Goal: Check status: Check status

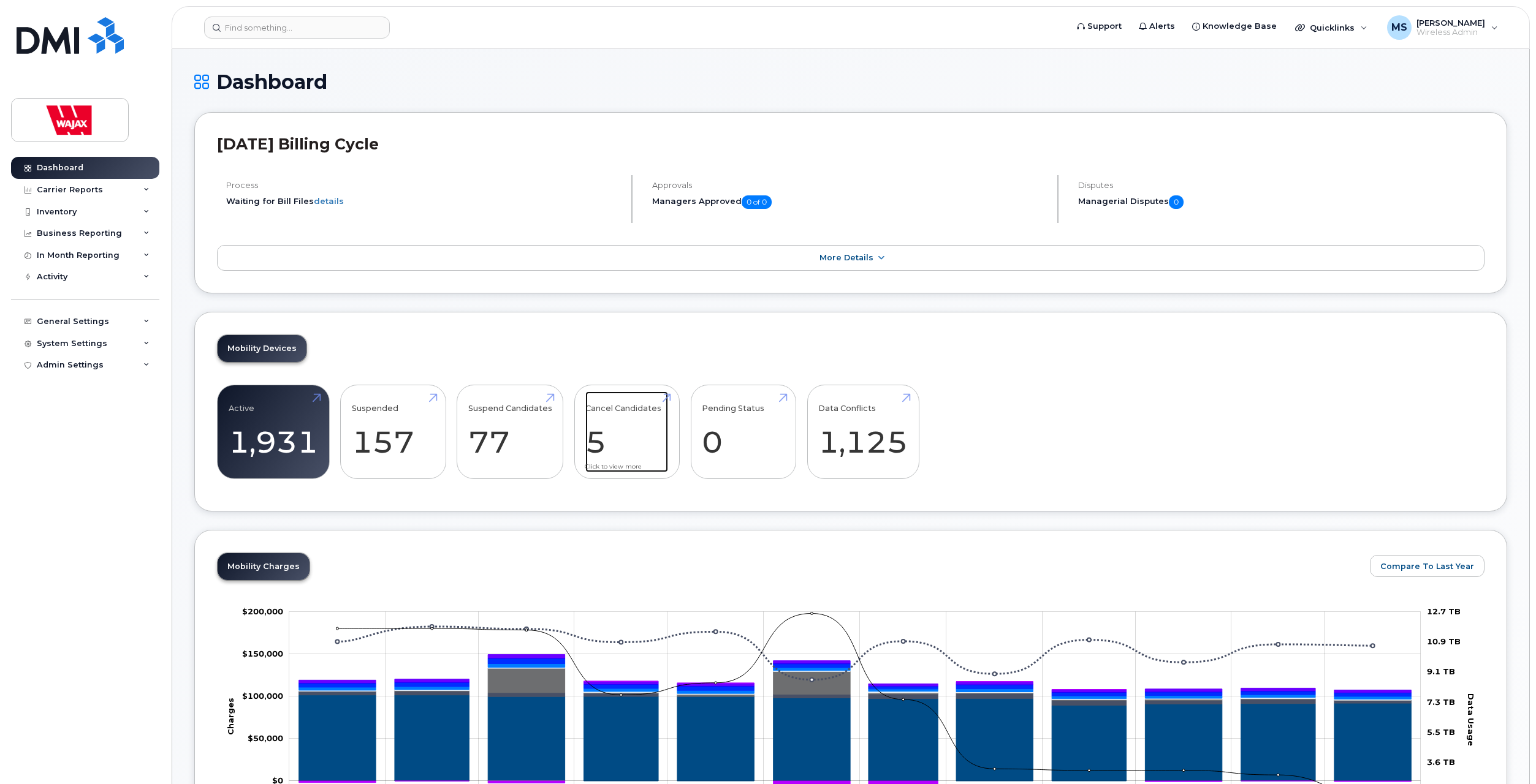
click at [597, 452] on link "Cancel Candidates 5" at bounding box center [626, 432] width 83 height 81
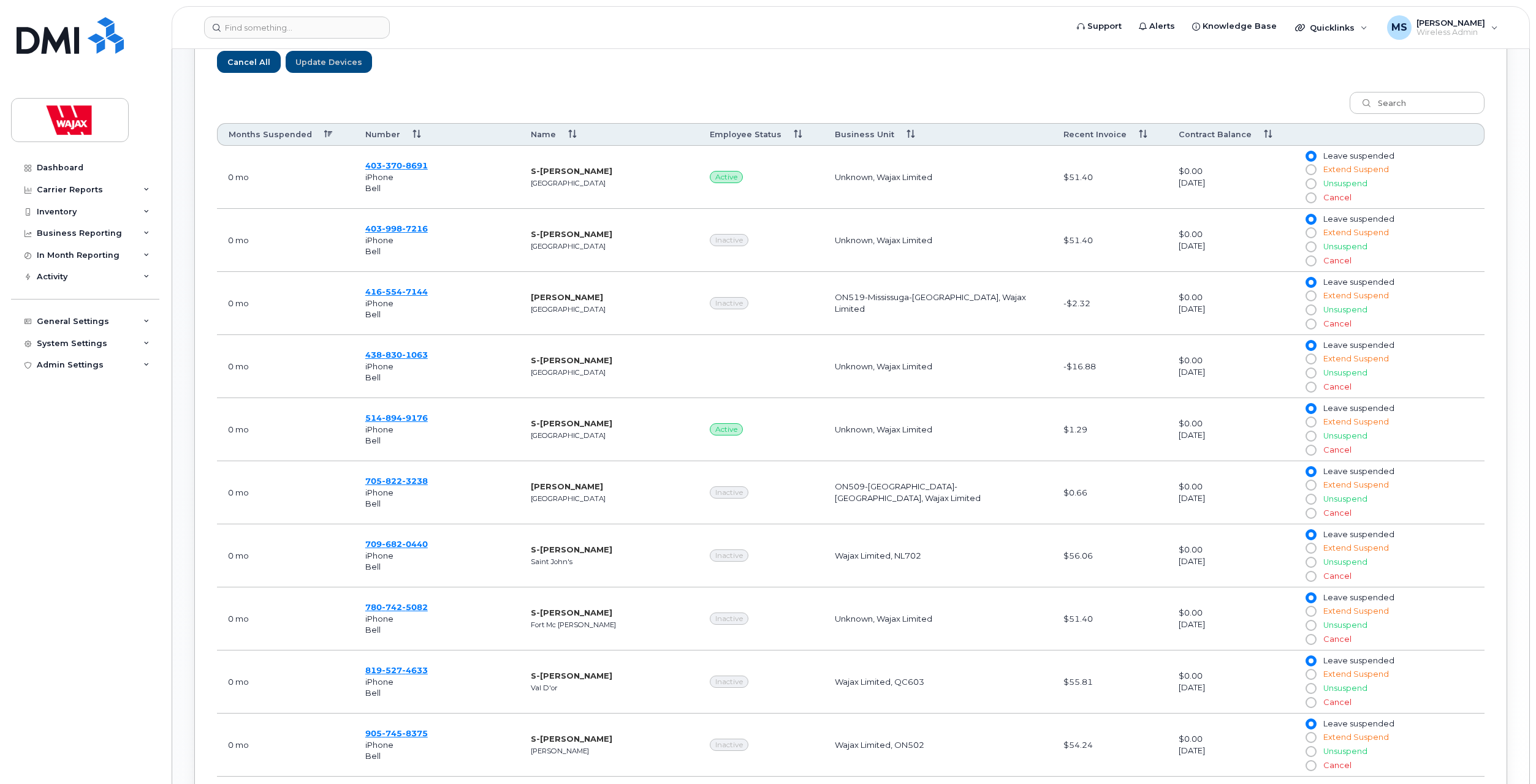
scroll to position [639, 0]
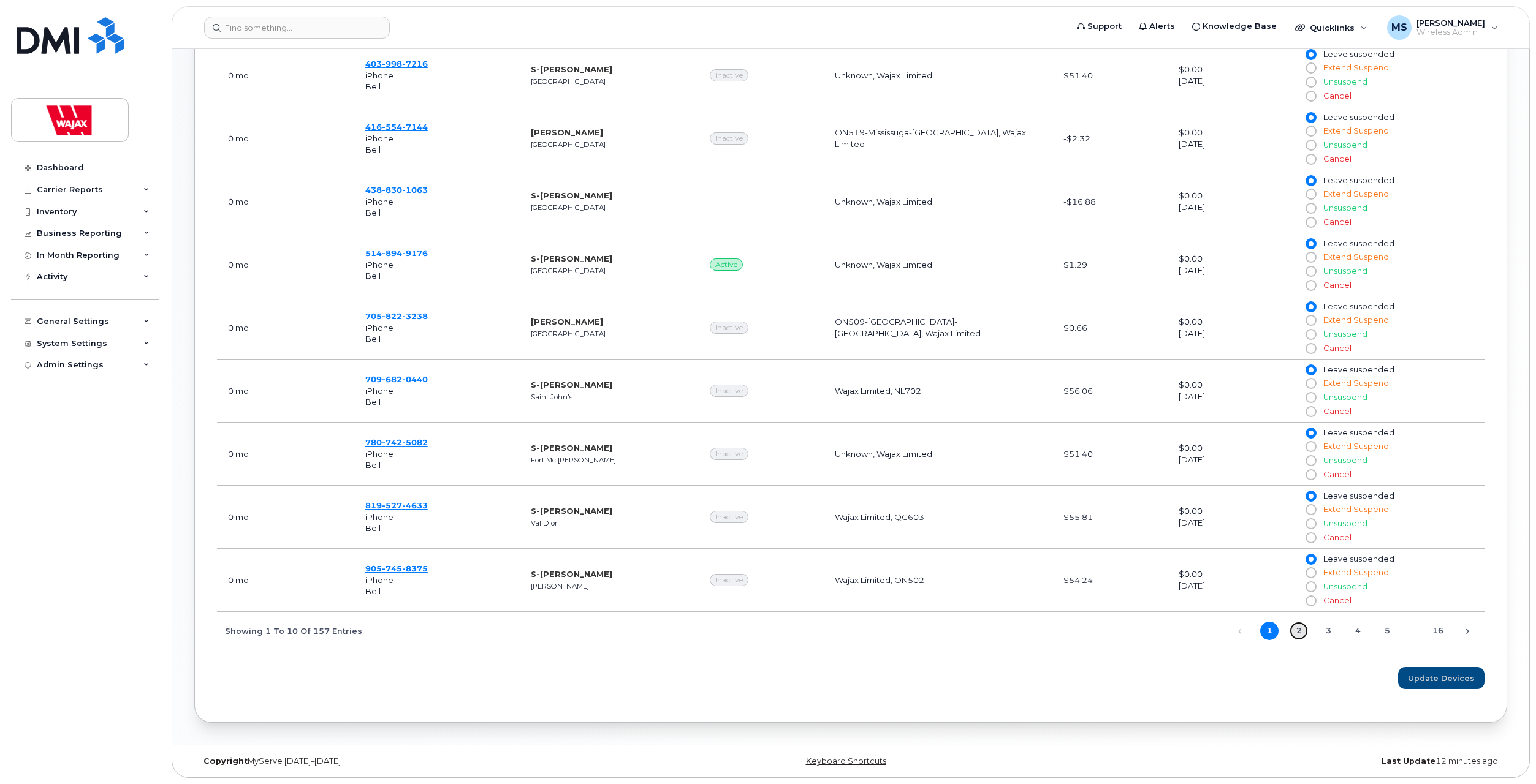
click at [1303, 634] on link "2" at bounding box center [1299, 631] width 18 height 18
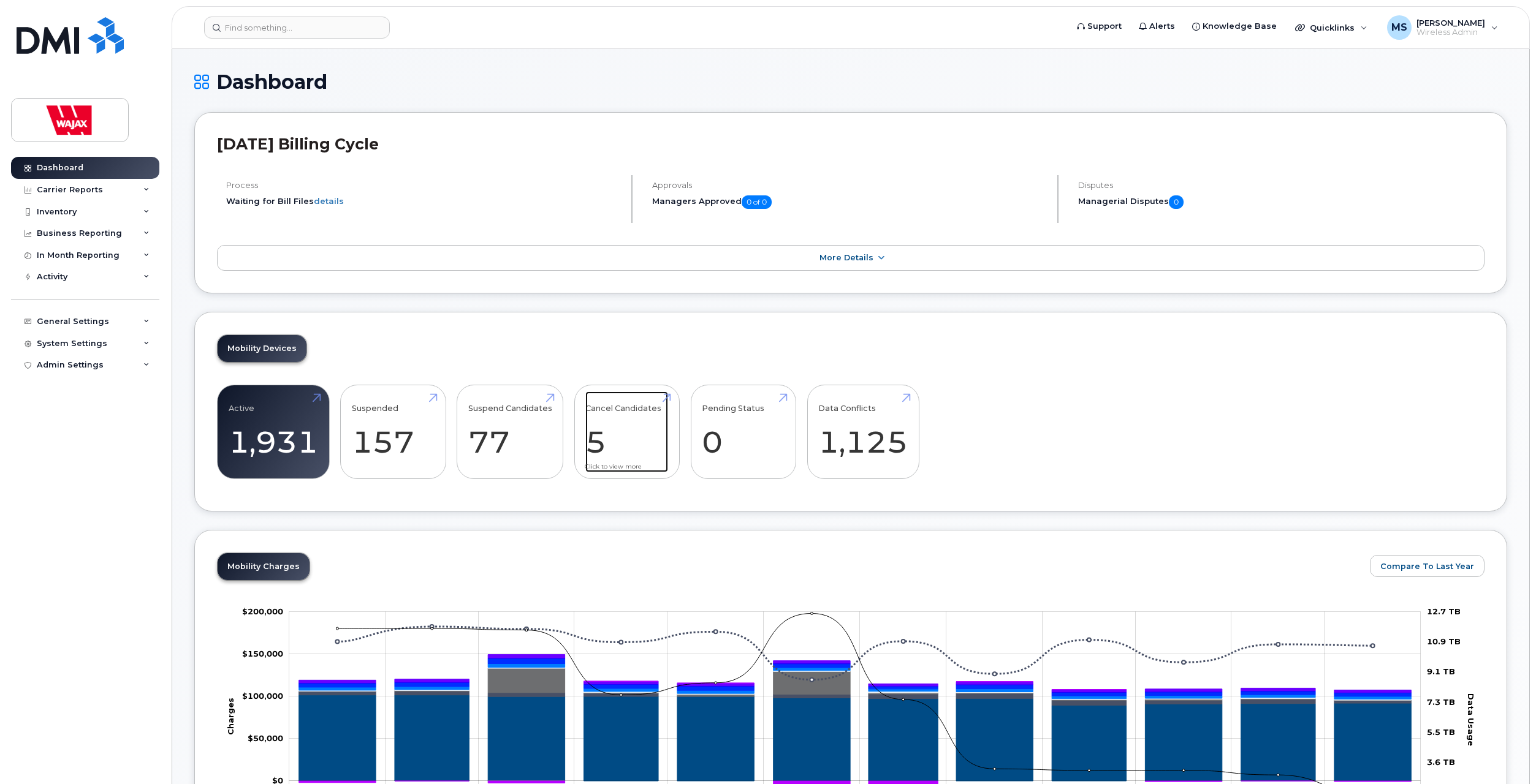
click at [585, 446] on link "Cancel Candidates 5" at bounding box center [626, 432] width 83 height 81
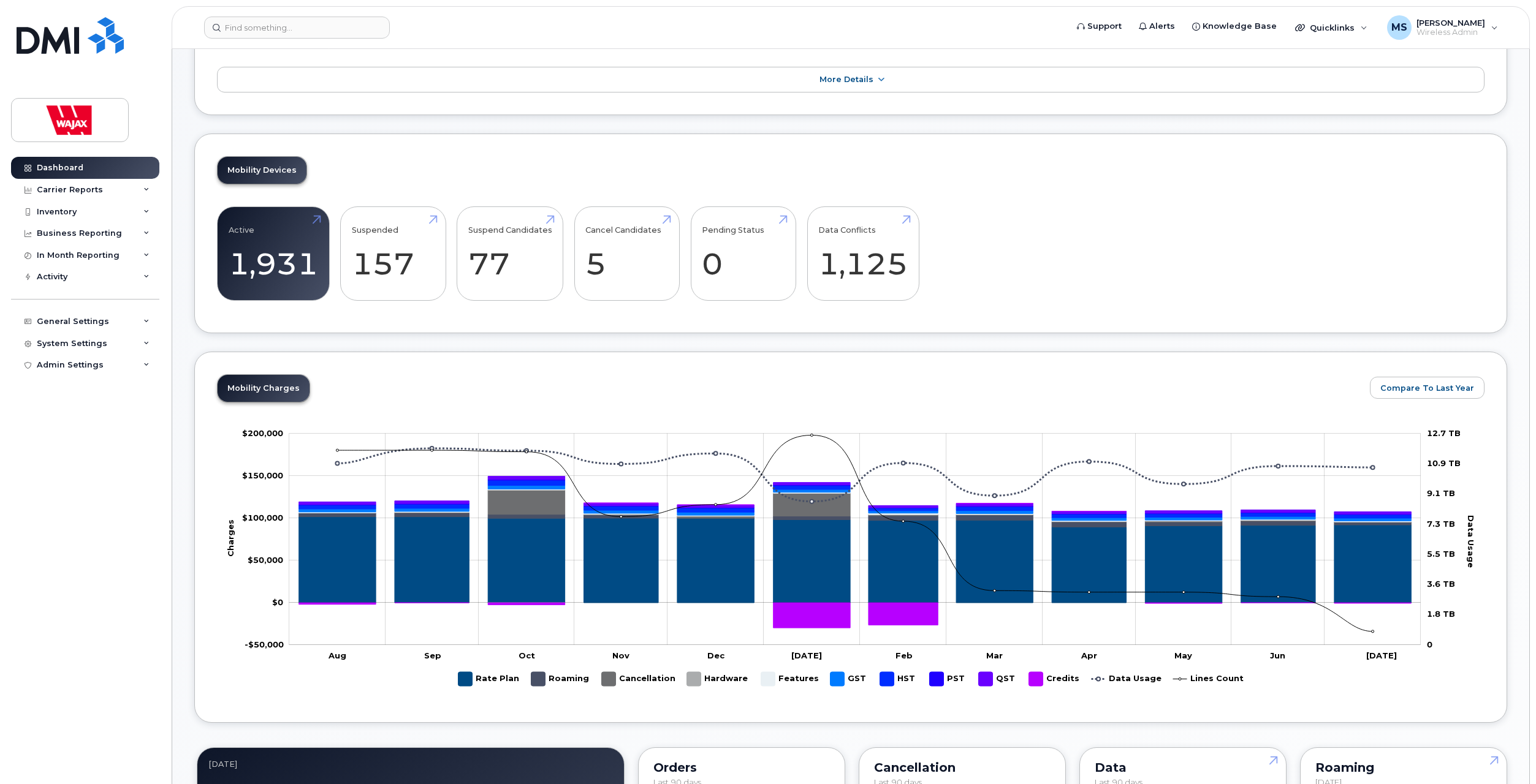
scroll to position [184, 0]
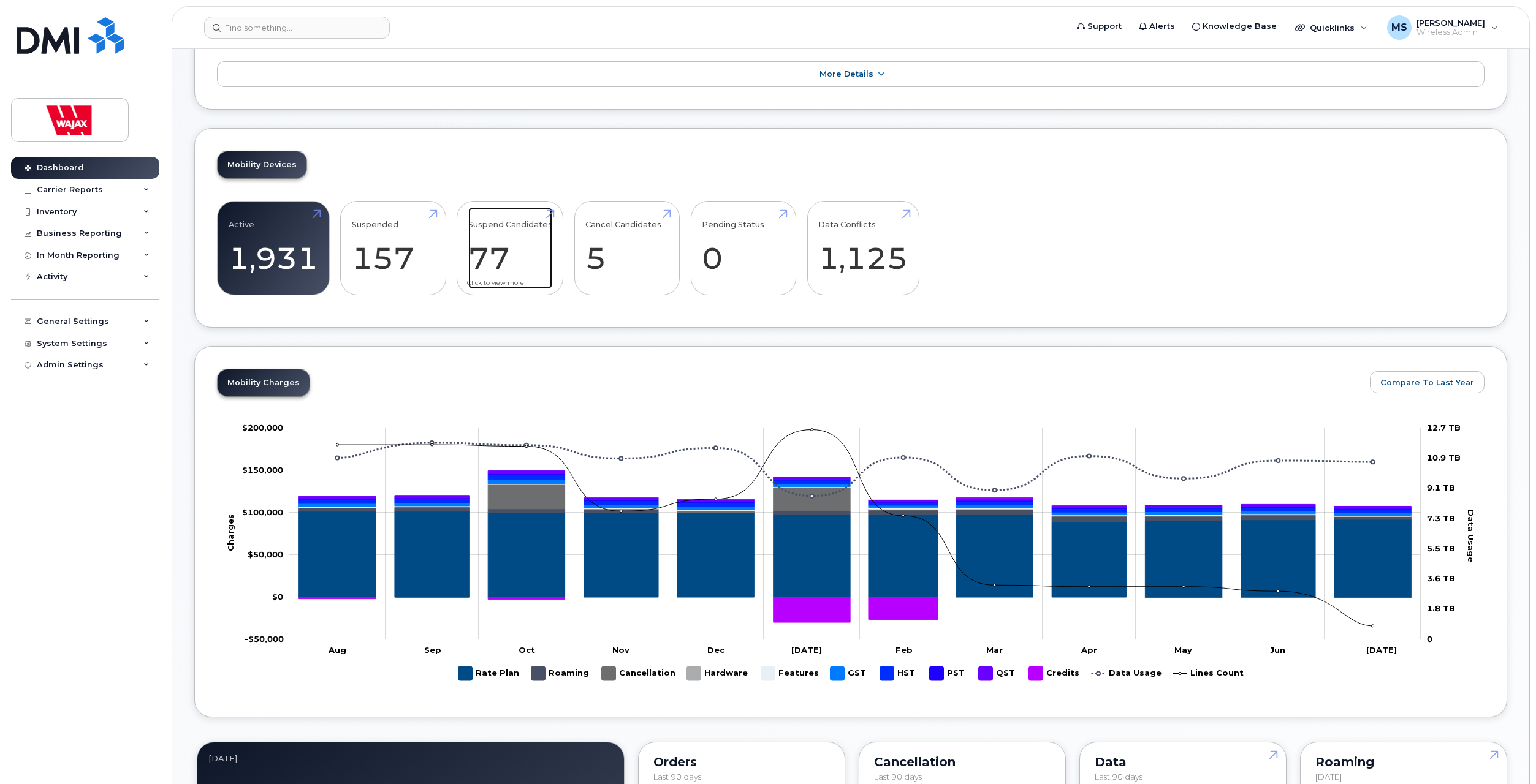
click at [485, 267] on link "Suspend Candidates 77" at bounding box center [510, 248] width 84 height 81
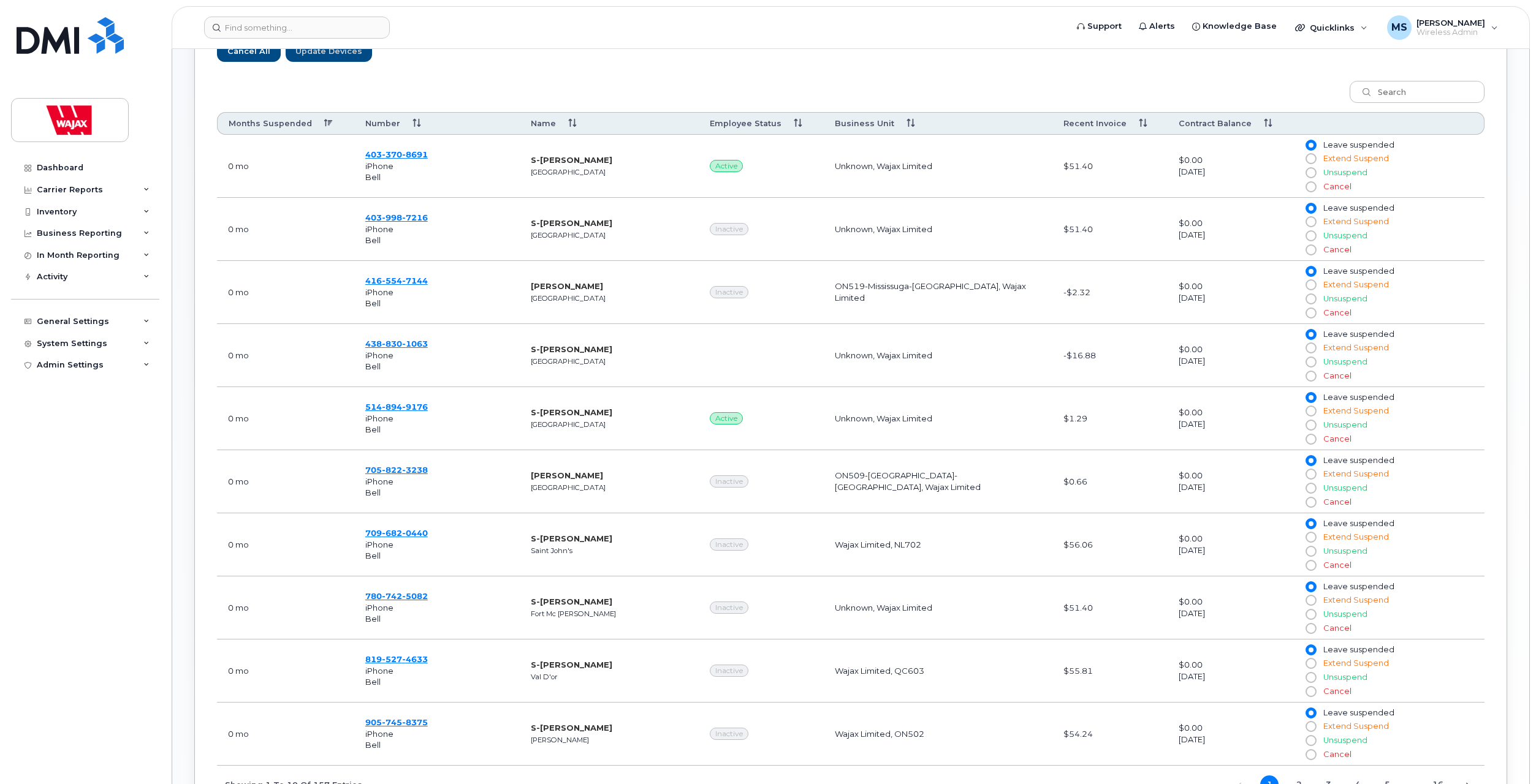
scroll to position [333, 0]
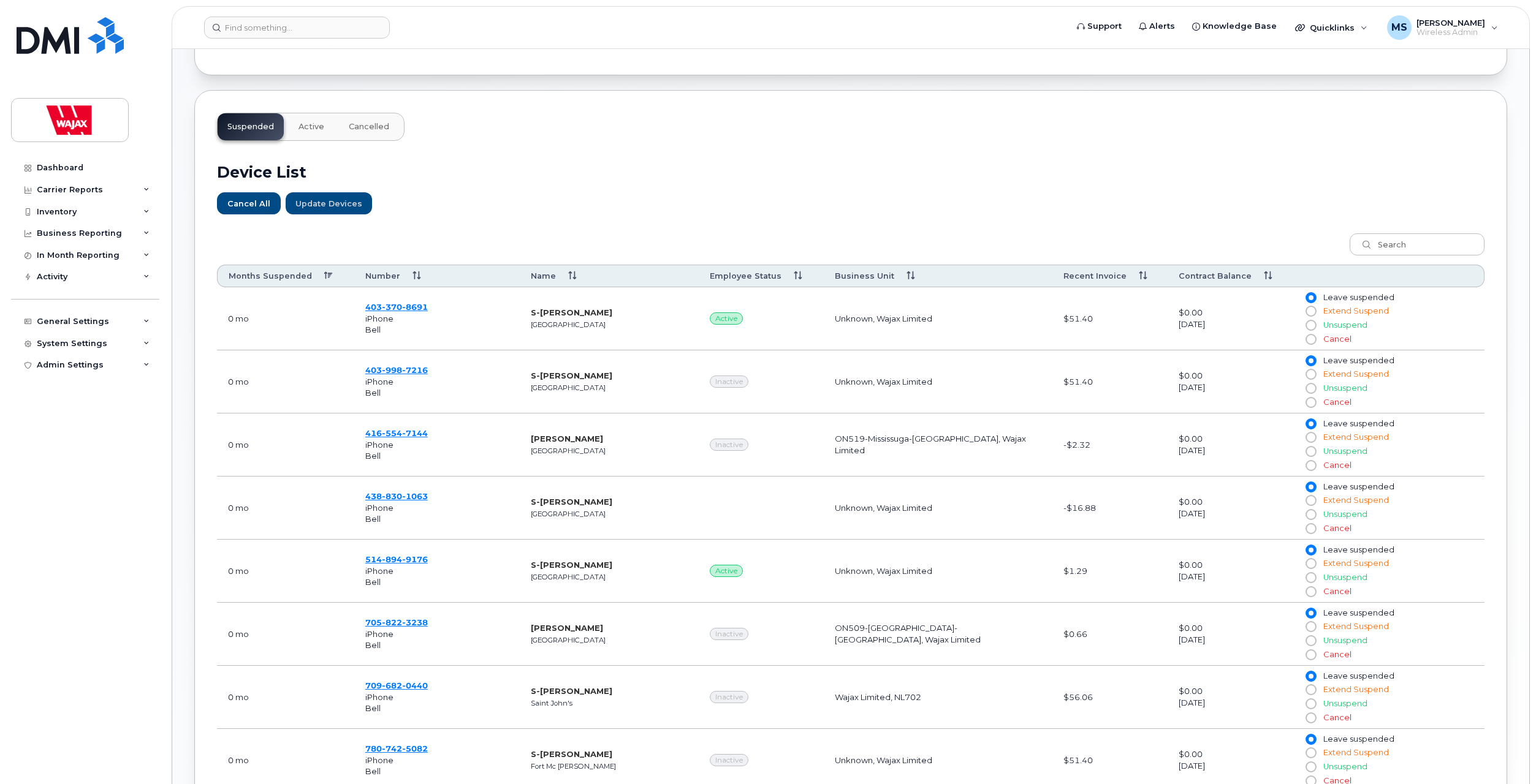
click at [356, 127] on span "Cancelled" at bounding box center [369, 127] width 40 height 10
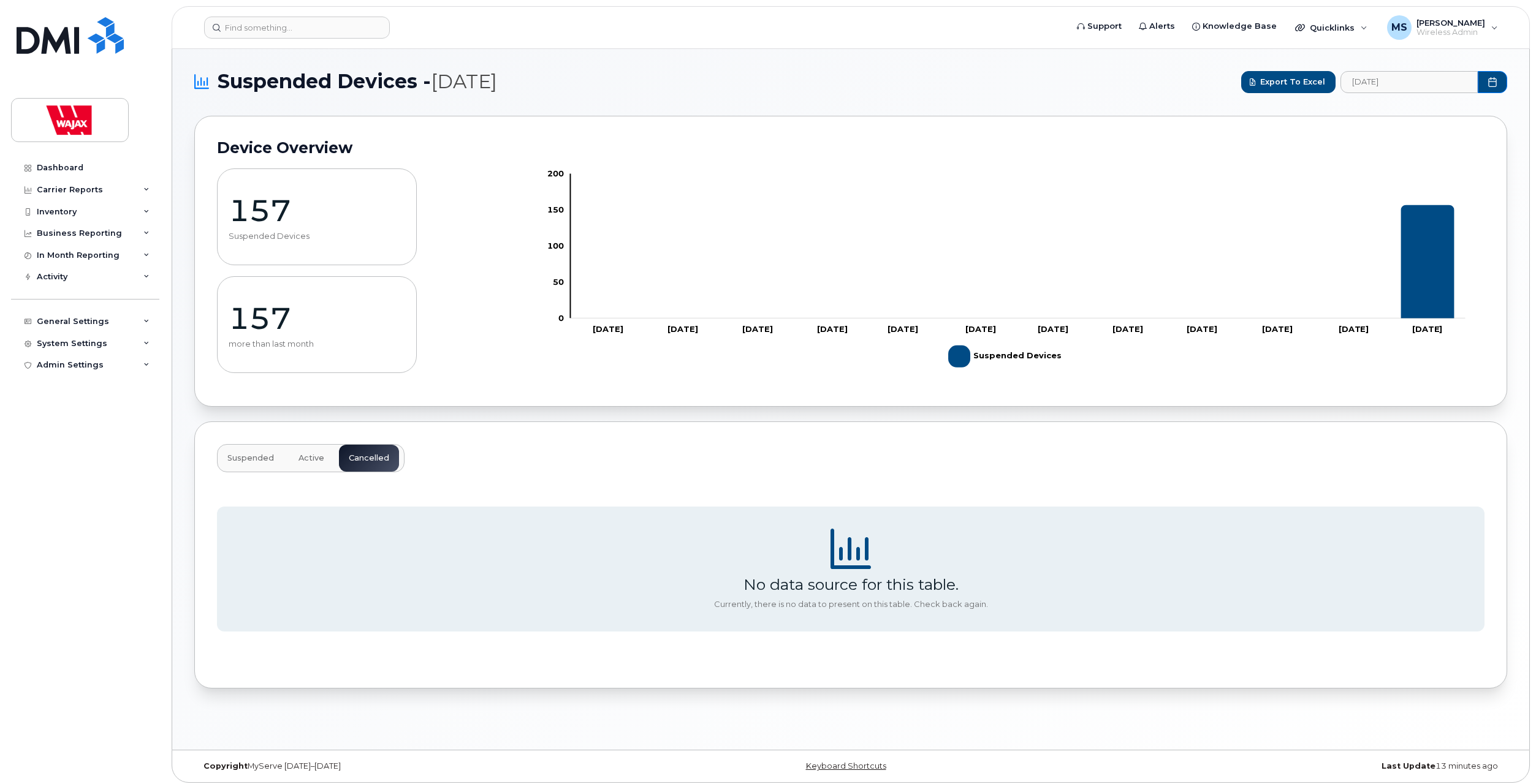
scroll to position [0, 0]
